Goal: Transaction & Acquisition: Book appointment/travel/reservation

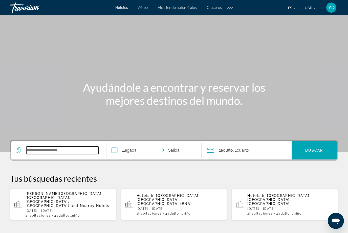
click at [79, 149] on input "Search hotel destination" at bounding box center [62, 151] width 72 height 8
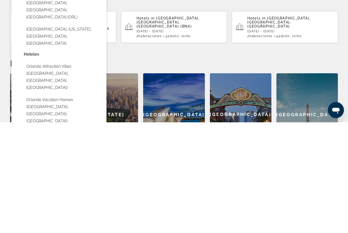
scroll to position [67, 0]
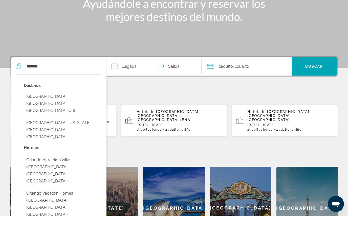
click at [88, 109] on button "[GEOGRAPHIC_DATA], [GEOGRAPHIC_DATA], [GEOGRAPHIC_DATA] (ORL)" at bounding box center [63, 121] width 78 height 24
type input "**********"
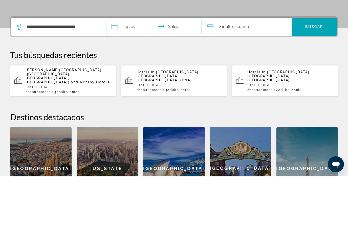
click at [138, 74] on input "**********" at bounding box center [154, 84] width 97 height 20
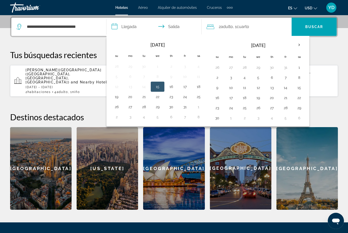
click at [296, 96] on button "22" at bounding box center [299, 97] width 8 height 7
click at [283, 99] on button "21" at bounding box center [285, 97] width 8 height 7
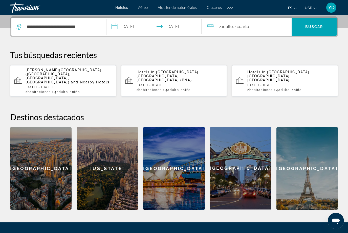
click at [170, 27] on input "**********" at bounding box center [154, 28] width 97 height 20
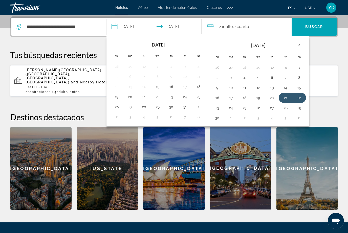
click at [241, 107] on button "25" at bounding box center [244, 107] width 8 height 7
click at [285, 97] on button "21" at bounding box center [285, 97] width 8 height 7
type input "**********"
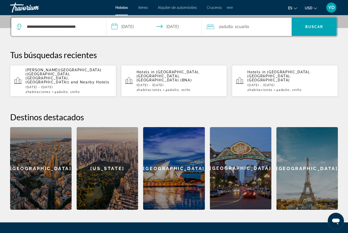
click at [261, 30] on div "2 Adulto Adulto , 1 Cuarto habitaciones" at bounding box center [248, 26] width 85 height 7
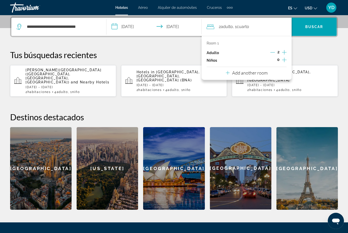
click at [285, 61] on icon "Increment children" at bounding box center [284, 60] width 5 height 6
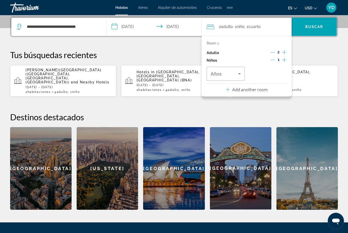
click at [241, 71] on icon "Travelers: 2 adults, 1 child" at bounding box center [239, 74] width 6 height 6
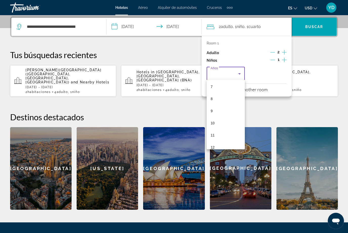
scroll to position [93, 0]
click at [220, 137] on mat-option "12" at bounding box center [225, 140] width 38 height 12
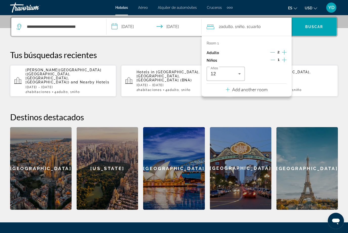
click at [316, 22] on span "Search" at bounding box center [313, 27] width 45 height 12
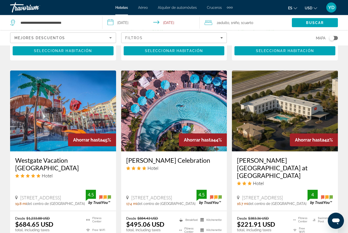
scroll to position [396, 0]
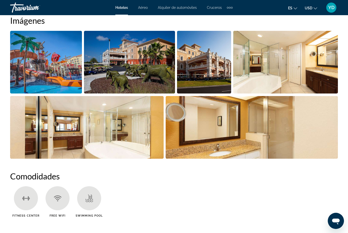
scroll to position [347, 0]
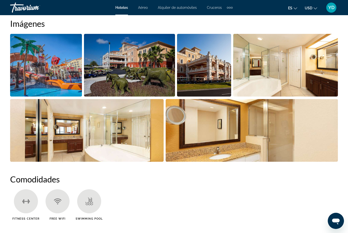
click at [69, 83] on img "Open full-screen image slider" at bounding box center [46, 65] width 72 height 63
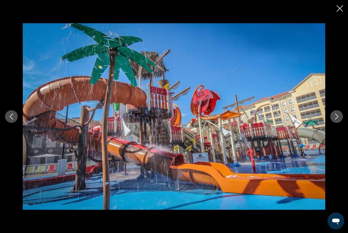
click at [335, 119] on icon "Next image" at bounding box center [336, 116] width 6 height 6
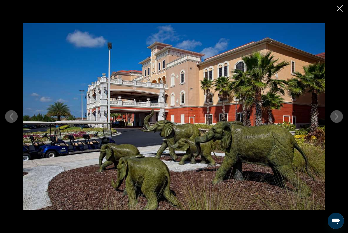
click at [335, 119] on icon "Next image" at bounding box center [336, 116] width 6 height 6
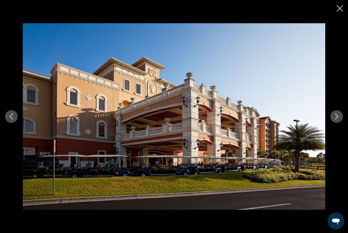
click at [336, 123] on button "Next image" at bounding box center [336, 116] width 13 height 13
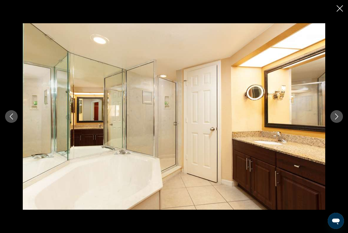
click at [335, 123] on button "Next image" at bounding box center [336, 116] width 13 height 13
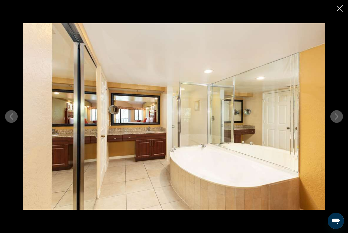
click at [334, 123] on button "Next image" at bounding box center [336, 116] width 13 height 13
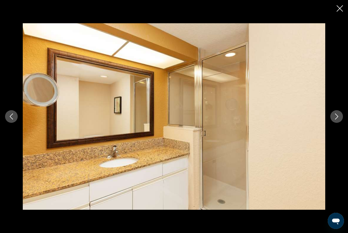
click at [332, 132] on div "prev next" at bounding box center [174, 116] width 348 height 186
click at [338, 123] on button "Next image" at bounding box center [336, 116] width 13 height 13
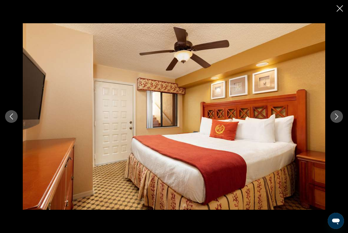
click at [338, 119] on icon "Next image" at bounding box center [336, 116] width 6 height 6
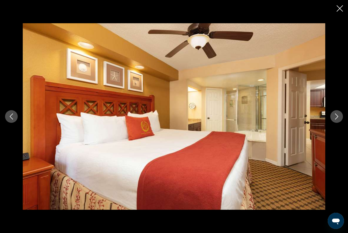
click at [337, 12] on button "Close slideshow" at bounding box center [339, 9] width 6 height 8
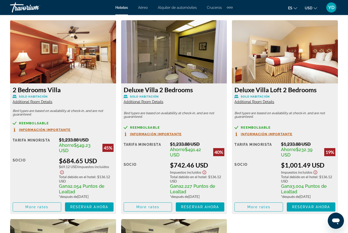
scroll to position [783, 0]
click at [106, 207] on span "Reservar ahora" at bounding box center [89, 207] width 38 height 4
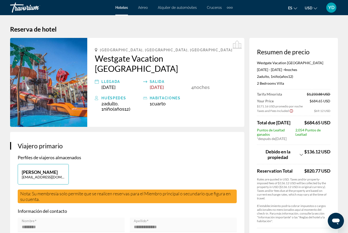
click at [152, 169] on div "[PERSON_NAME] [EMAIL_ADDRESS][DOMAIN_NAME]" at bounding box center [127, 177] width 224 height 26
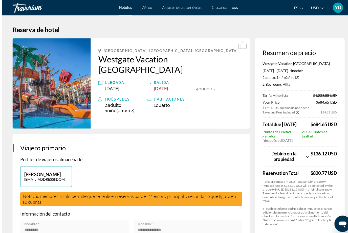
scroll to position [1, 0]
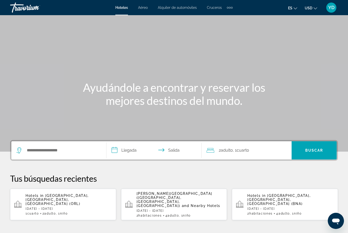
click at [76, 145] on div "Search widget" at bounding box center [58, 150] width 85 height 18
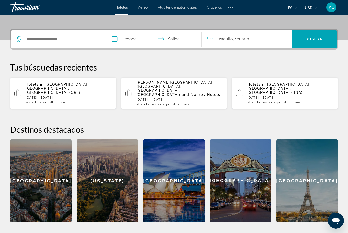
scroll to position [123, 0]
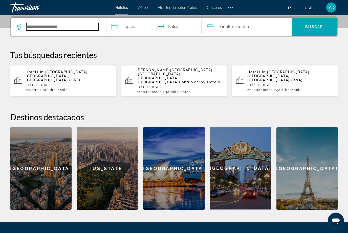
click at [60, 29] on input "Search hotel destination" at bounding box center [62, 27] width 72 height 8
click at [89, 71] on span "[GEOGRAPHIC_DATA], [GEOGRAPHIC_DATA], [GEOGRAPHIC_DATA] (ORL)" at bounding box center [57, 76] width 63 height 12
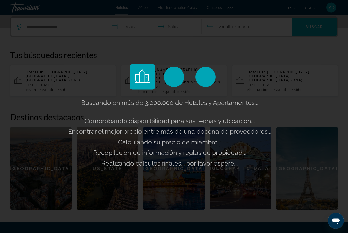
scroll to position [124, 0]
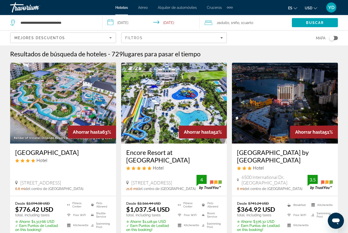
scroll to position [1, 0]
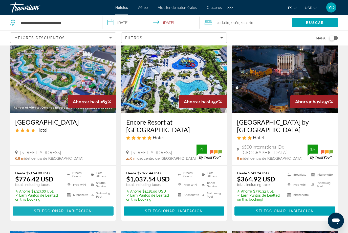
click at [97, 209] on span "Main content" at bounding box center [63, 211] width 101 height 12
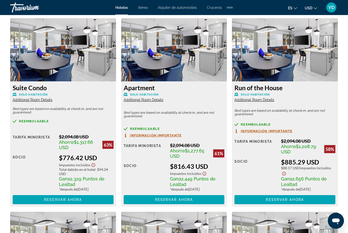
scroll to position [785, 0]
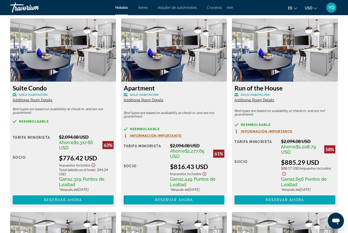
click at [95, 60] on img "Main content" at bounding box center [63, 49] width 106 height 63
click at [50, 101] on span "Additional Room Details" at bounding box center [33, 100] width 40 height 4
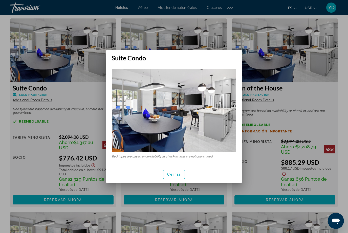
scroll to position [0, 0]
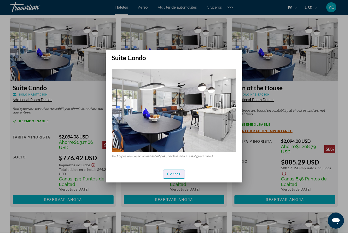
click at [182, 178] on span "button" at bounding box center [173, 174] width 21 height 12
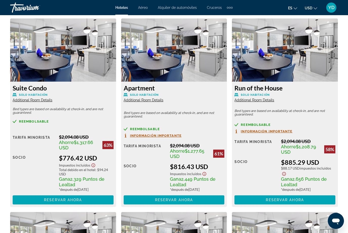
click at [102, 197] on span "Main content" at bounding box center [63, 200] width 101 height 12
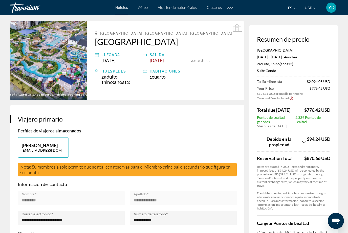
scroll to position [17, 0]
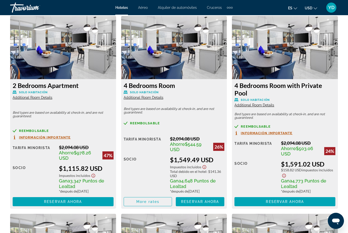
scroll to position [1166, 0]
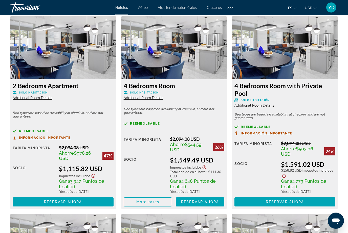
click at [314, 61] on img "Main content" at bounding box center [285, 47] width 106 height 63
click at [309, 69] on img "Main content" at bounding box center [285, 47] width 106 height 63
click at [289, 201] on span "Reservar ahora" at bounding box center [284, 202] width 38 height 4
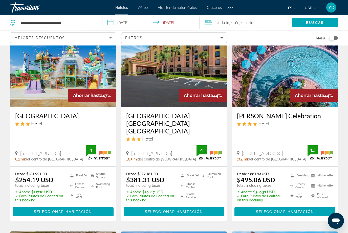
scroll to position [236, 0]
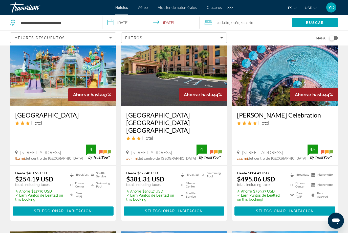
click at [53, 58] on img "Main content" at bounding box center [63, 66] width 106 height 81
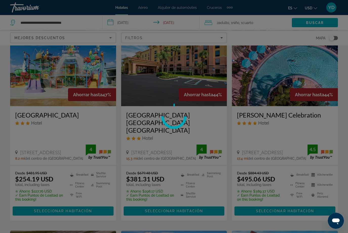
scroll to position [236, 0]
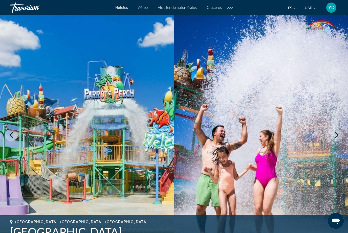
click at [336, 142] on img "Main content" at bounding box center [261, 135] width 174 height 240
click at [338, 138] on icon "Next image" at bounding box center [336, 135] width 6 height 6
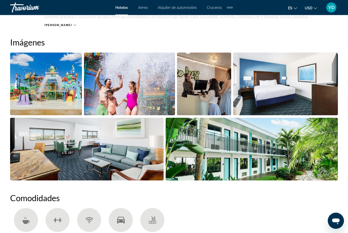
scroll to position [344, 0]
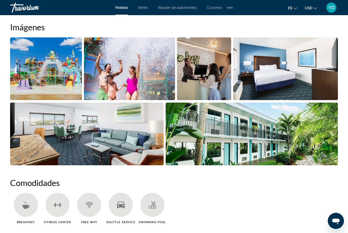
click at [33, 73] on img "Open full-screen image slider" at bounding box center [46, 68] width 72 height 63
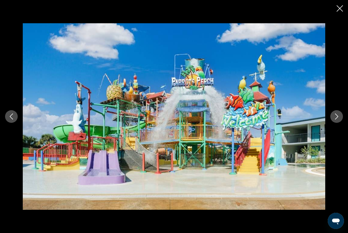
click at [341, 123] on button "Next image" at bounding box center [336, 116] width 13 height 13
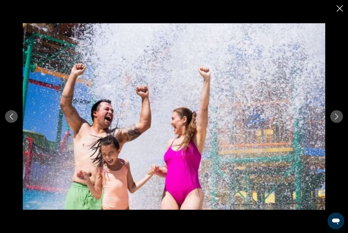
click at [335, 123] on button "Next image" at bounding box center [336, 116] width 13 height 13
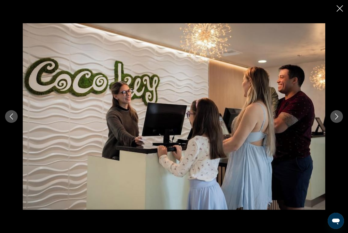
click at [331, 131] on div "prev next" at bounding box center [174, 116] width 348 height 186
click at [334, 119] on icon "Next image" at bounding box center [336, 116] width 6 height 6
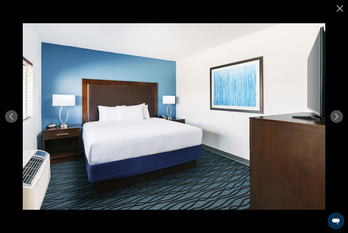
click at [339, 123] on button "Next image" at bounding box center [336, 116] width 13 height 13
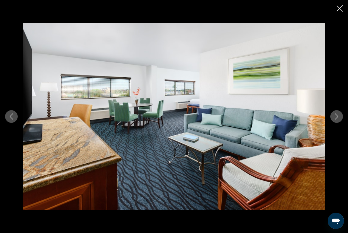
click at [333, 119] on icon "Next image" at bounding box center [336, 116] width 6 height 6
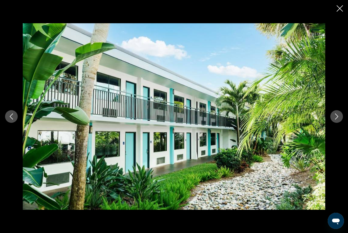
click at [335, 119] on icon "Next image" at bounding box center [336, 116] width 3 height 6
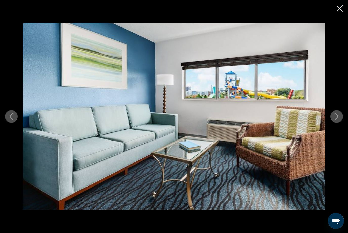
click at [336, 123] on button "Next image" at bounding box center [336, 116] width 13 height 13
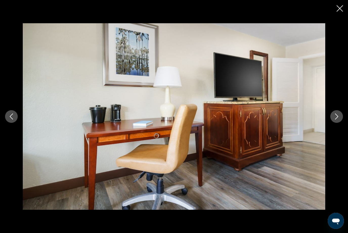
click at [329, 135] on div "prev next" at bounding box center [174, 116] width 348 height 186
click at [338, 123] on button "Next image" at bounding box center [336, 116] width 13 height 13
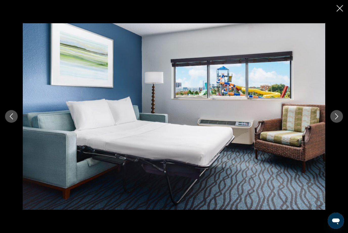
scroll to position [592, 0]
click at [336, 123] on button "Next image" at bounding box center [336, 116] width 13 height 13
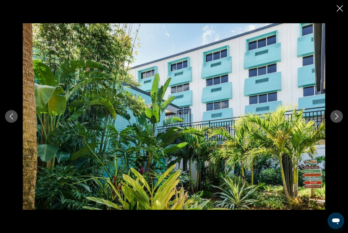
scroll to position [612, 0]
click at [337, 123] on button "Next image" at bounding box center [336, 116] width 13 height 13
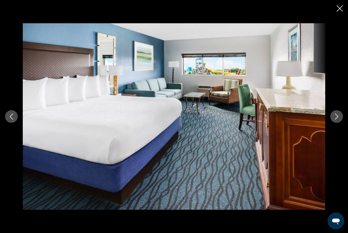
click at [336, 123] on button "Next image" at bounding box center [336, 116] width 13 height 13
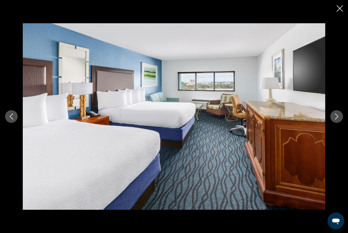
click at [337, 119] on icon "Next image" at bounding box center [336, 116] width 6 height 6
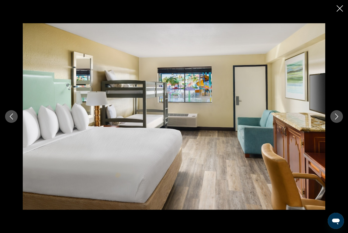
click at [342, 123] on button "Next image" at bounding box center [336, 116] width 13 height 13
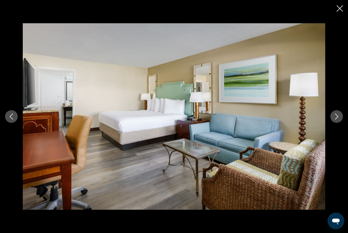
click at [340, 123] on button "Next image" at bounding box center [336, 116] width 13 height 13
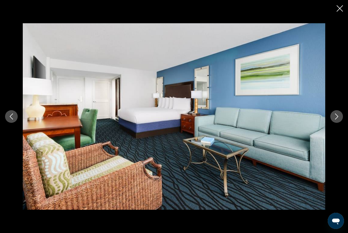
click at [338, 10] on icon "Close slideshow" at bounding box center [339, 8] width 6 height 6
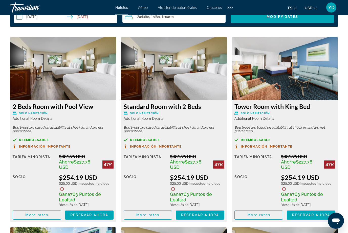
scroll to position [769, 0]
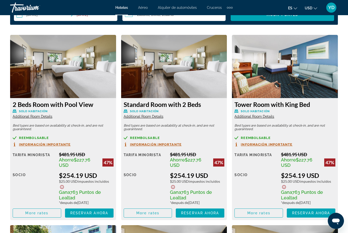
click at [320, 90] on img "Main content" at bounding box center [285, 66] width 106 height 63
click at [327, 92] on img "Main content" at bounding box center [285, 66] width 106 height 63
click at [321, 91] on img "Main content" at bounding box center [285, 66] width 106 height 63
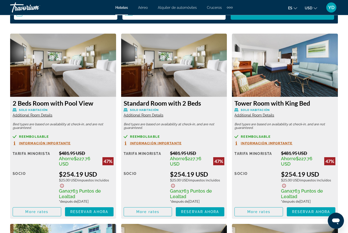
click at [314, 212] on span "Reservar ahora" at bounding box center [311, 212] width 38 height 4
